Goal: Information Seeking & Learning: Learn about a topic

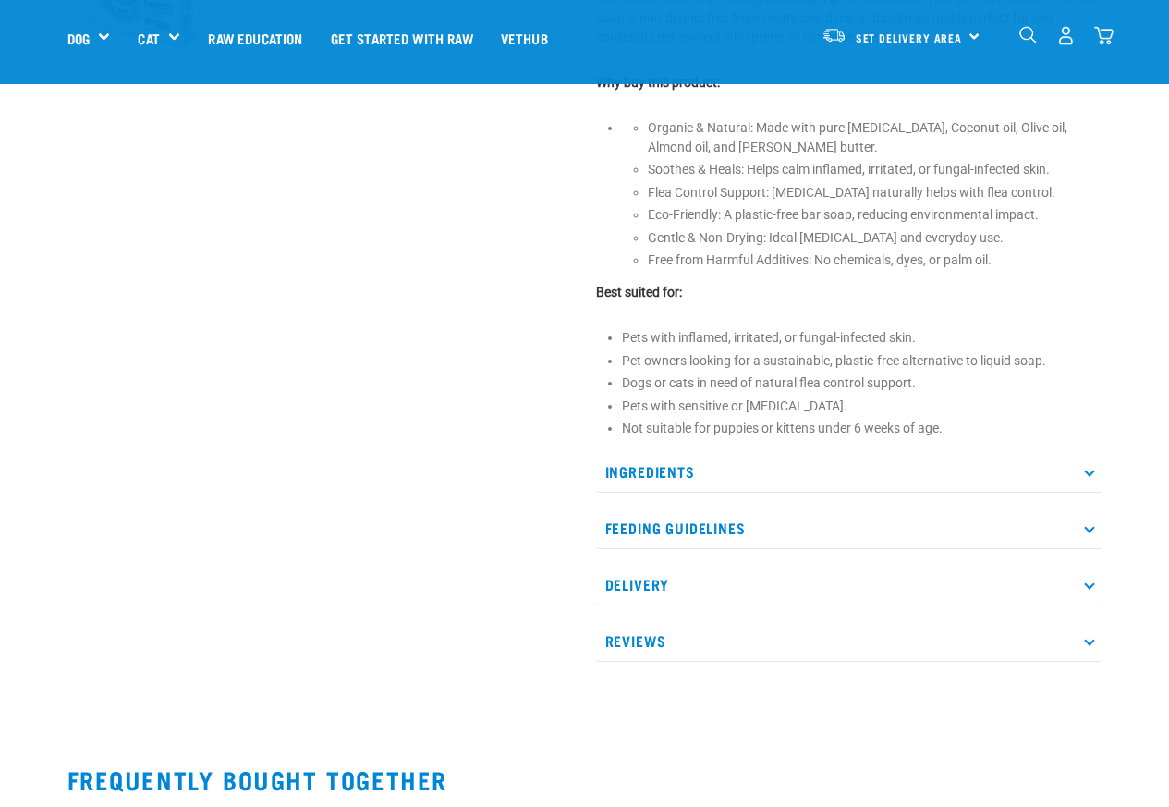
scroll to position [776, 0]
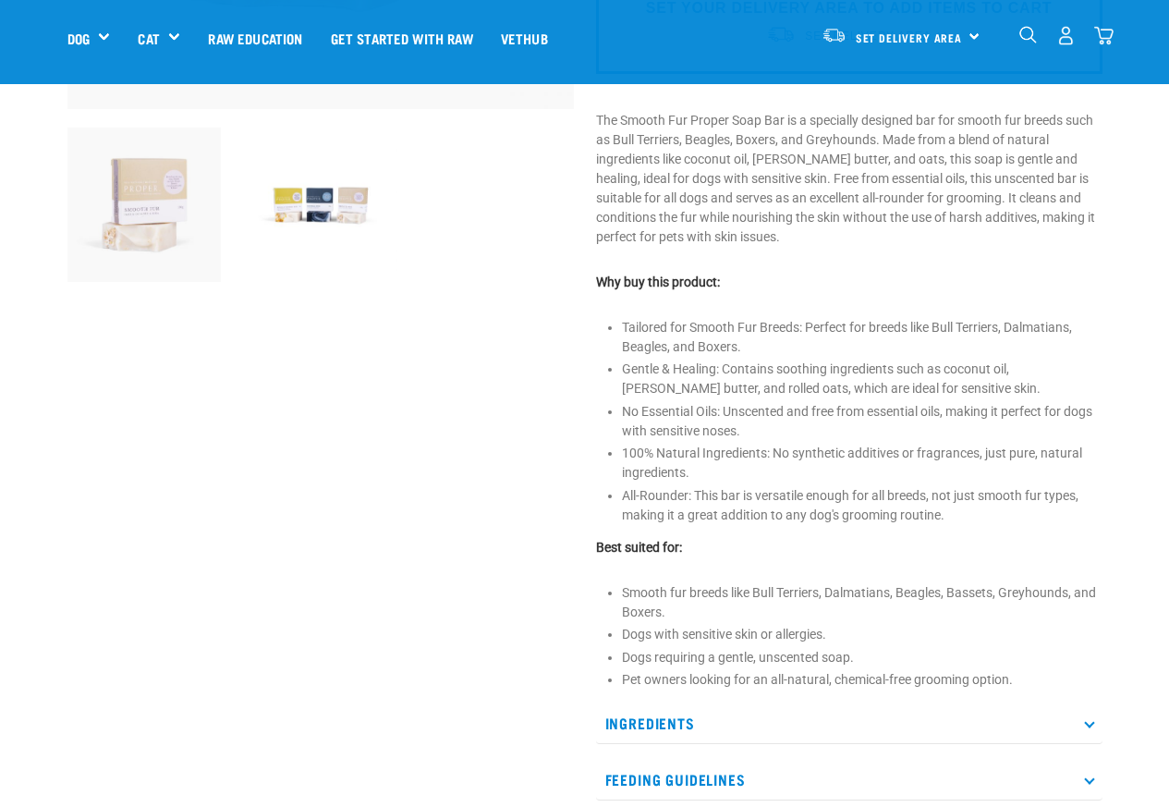
scroll to position [665, 0]
